Goal: Information Seeking & Learning: Learn about a topic

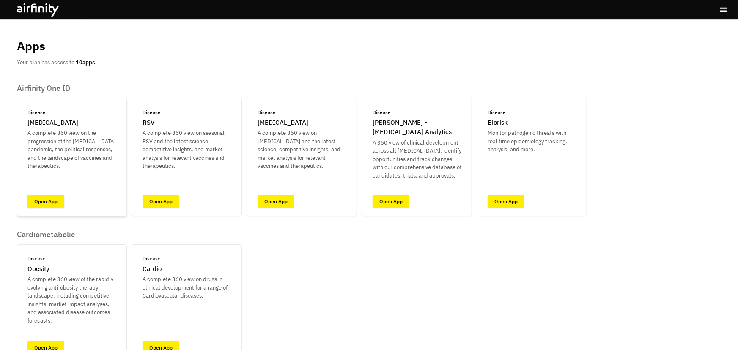
click at [38, 200] on link "Open App" at bounding box center [45, 201] width 37 height 13
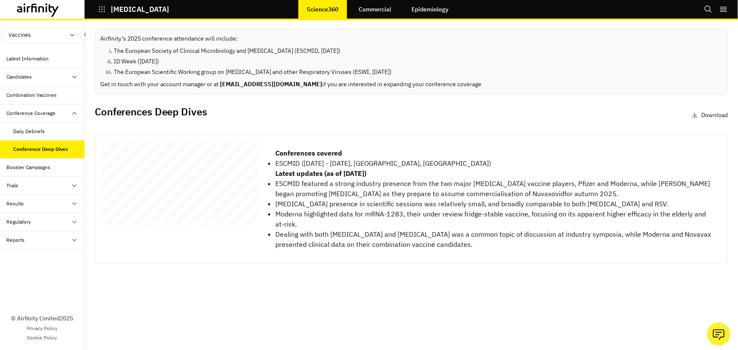
click at [192, 163] on span "19 Vaccines Conference" at bounding box center [191, 167] width 105 height 10
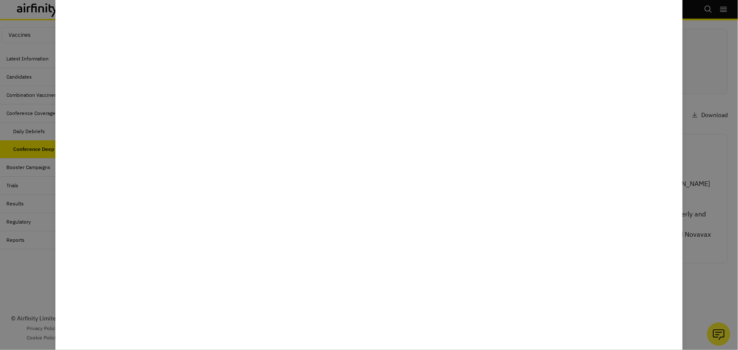
click at [34, 260] on div at bounding box center [369, 175] width 738 height 350
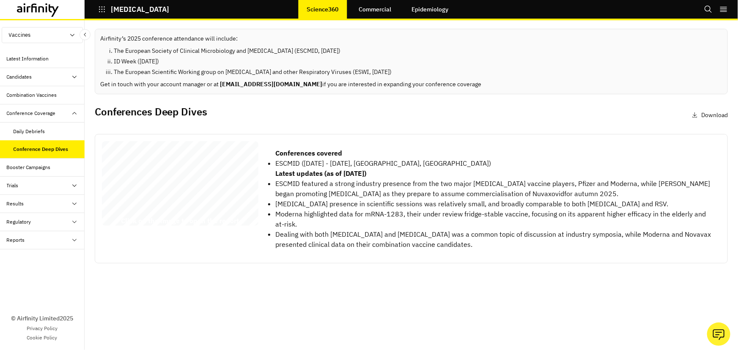
click at [37, 129] on div "Daily Debriefs" at bounding box center [30, 132] width 32 height 8
